Goal: Task Accomplishment & Management: Use online tool/utility

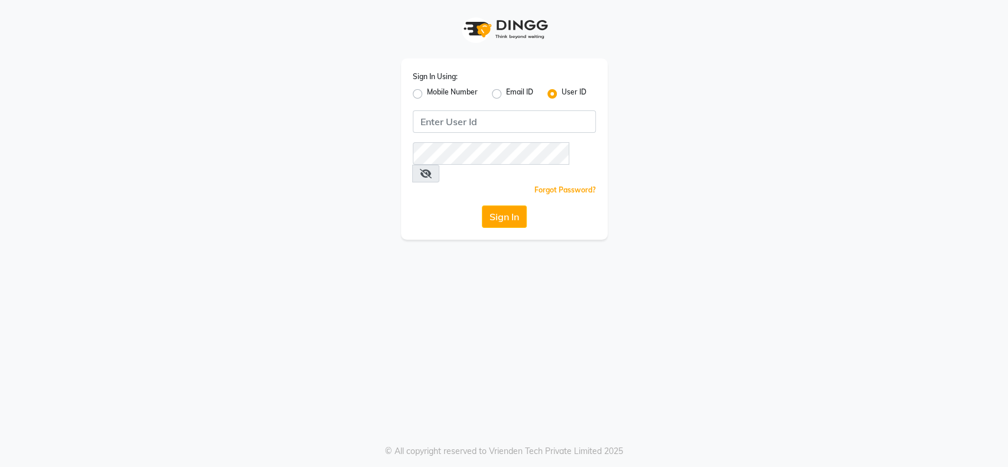
click at [427, 97] on label "Mobile Number" at bounding box center [452, 94] width 51 height 14
click at [427, 94] on input "Mobile Number" at bounding box center [431, 91] width 8 height 8
radio input "true"
radio input "false"
click at [427, 97] on label "Mobile Number" at bounding box center [452, 94] width 51 height 14
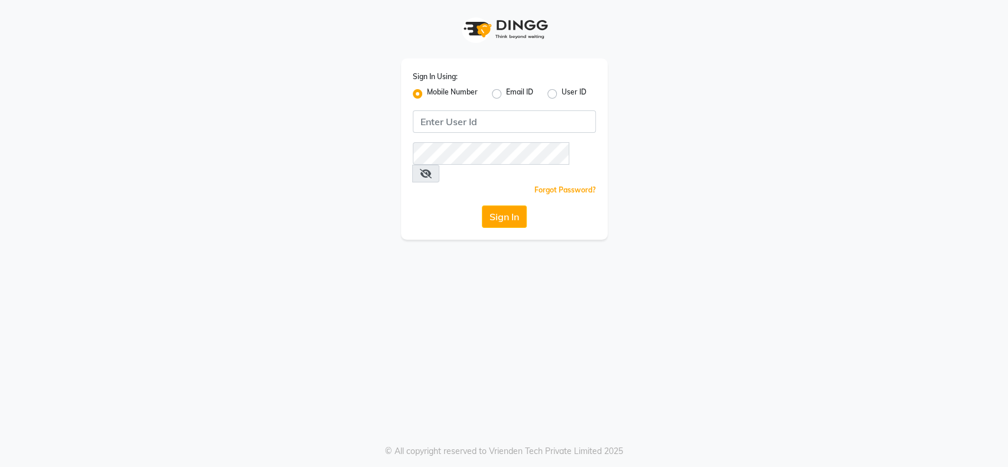
click at [427, 94] on input "Mobile Number" at bounding box center [431, 91] width 8 height 8
click at [463, 123] on input "Username" at bounding box center [523, 121] width 143 height 22
type input "8805000659"
click at [432, 169] on icon at bounding box center [426, 173] width 12 height 9
click at [495, 205] on button "Sign In" at bounding box center [504, 216] width 45 height 22
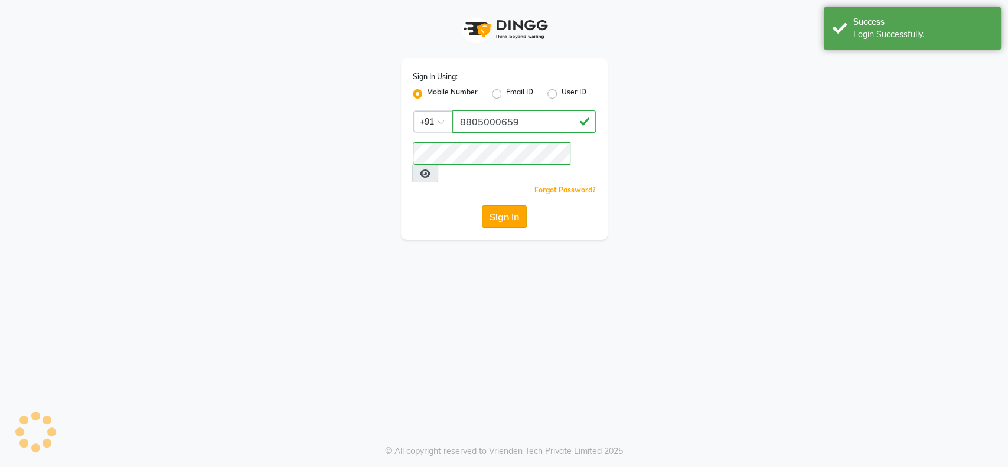
select select "129"
select select "service"
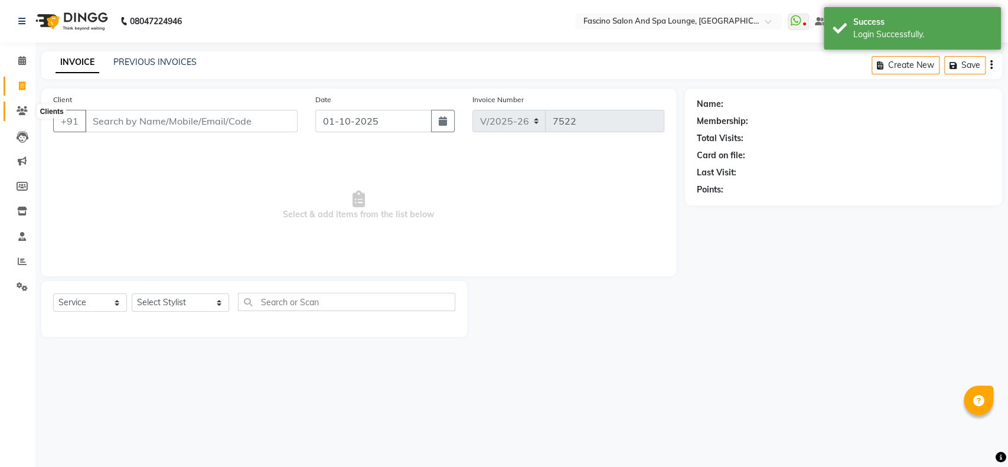
click at [20, 111] on icon at bounding box center [22, 110] width 11 height 9
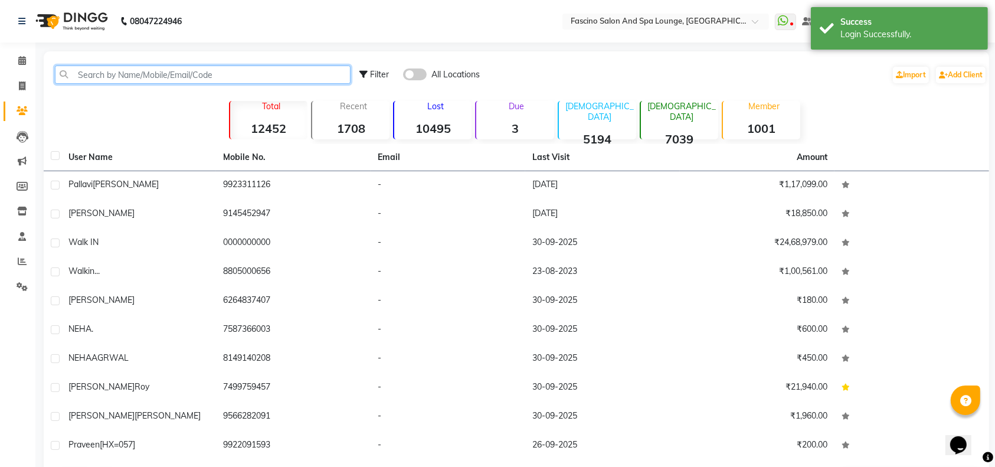
click at [76, 72] on input "text" at bounding box center [203, 75] width 296 height 18
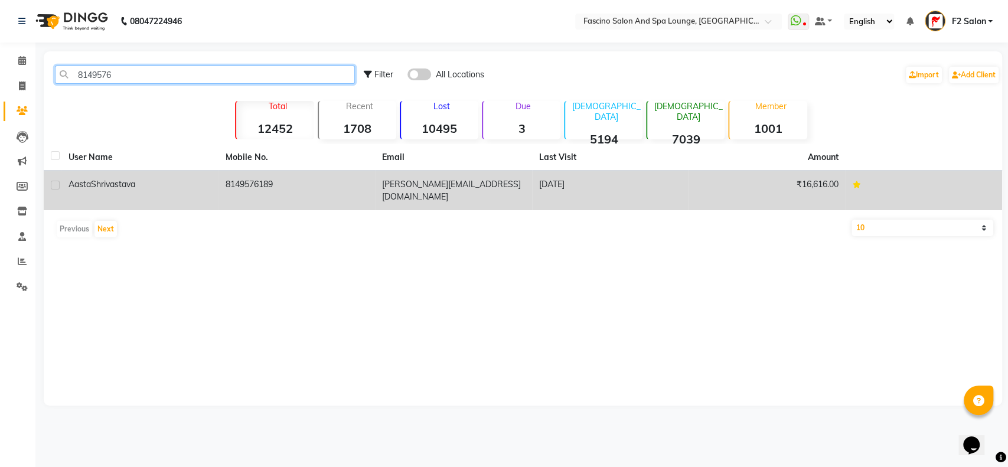
type input "8149576"
click at [288, 185] on td "8149576189" at bounding box center [296, 190] width 157 height 39
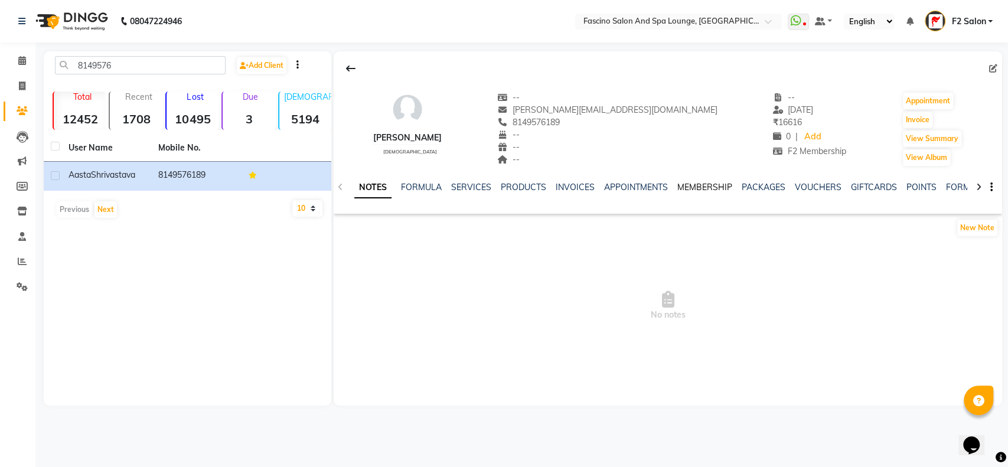
click at [706, 188] on link "MEMBERSHIP" at bounding box center [704, 187] width 55 height 11
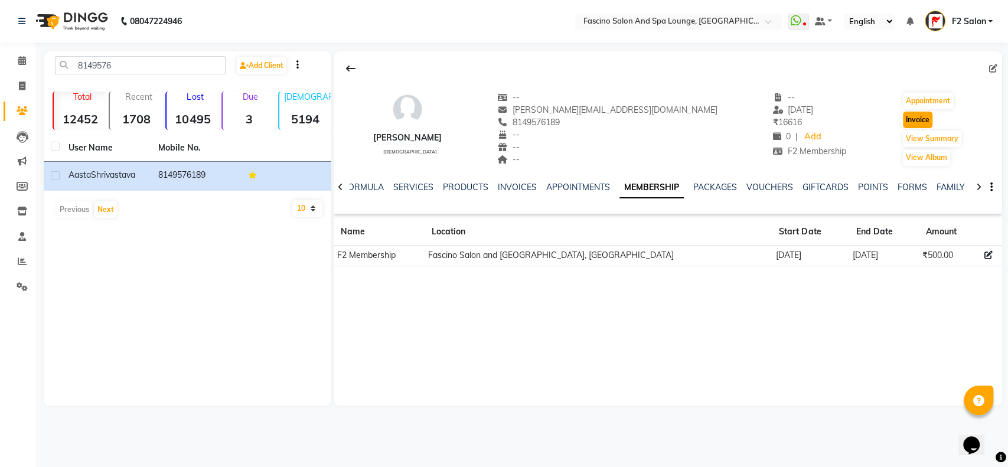
click at [906, 121] on button "Invoice" at bounding box center [918, 120] width 30 height 17
select select "service"
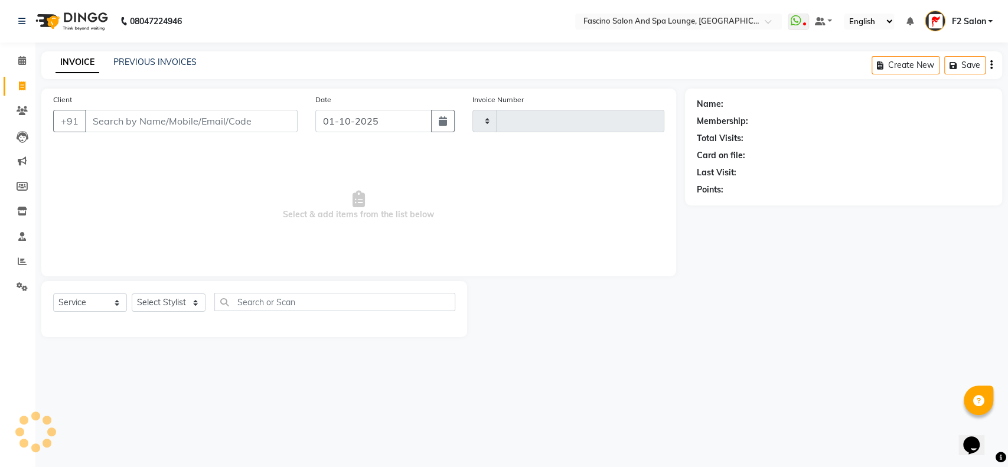
type input "7522"
select select "129"
type input "8149576189"
select select "1: Object"
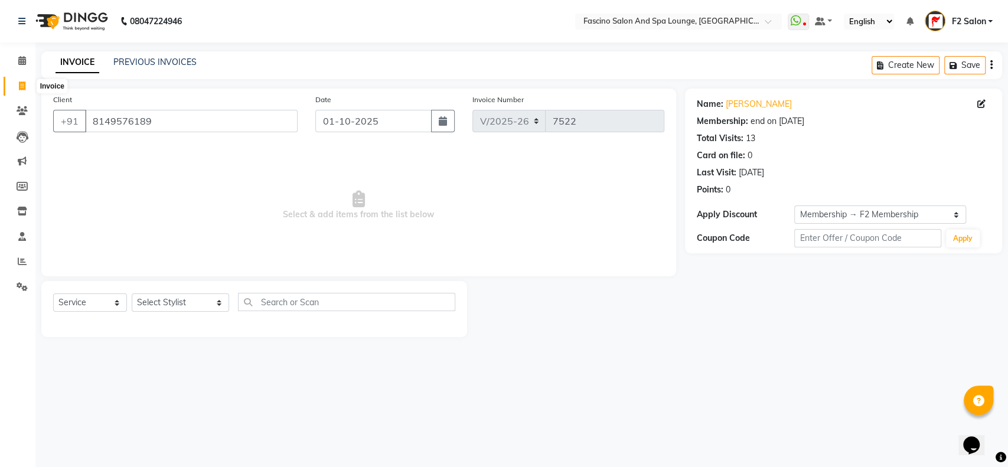
click at [21, 90] on icon at bounding box center [22, 85] width 6 height 9
select select "129"
select select "service"
